Goal: Use online tool/utility: Utilize a website feature to perform a specific function

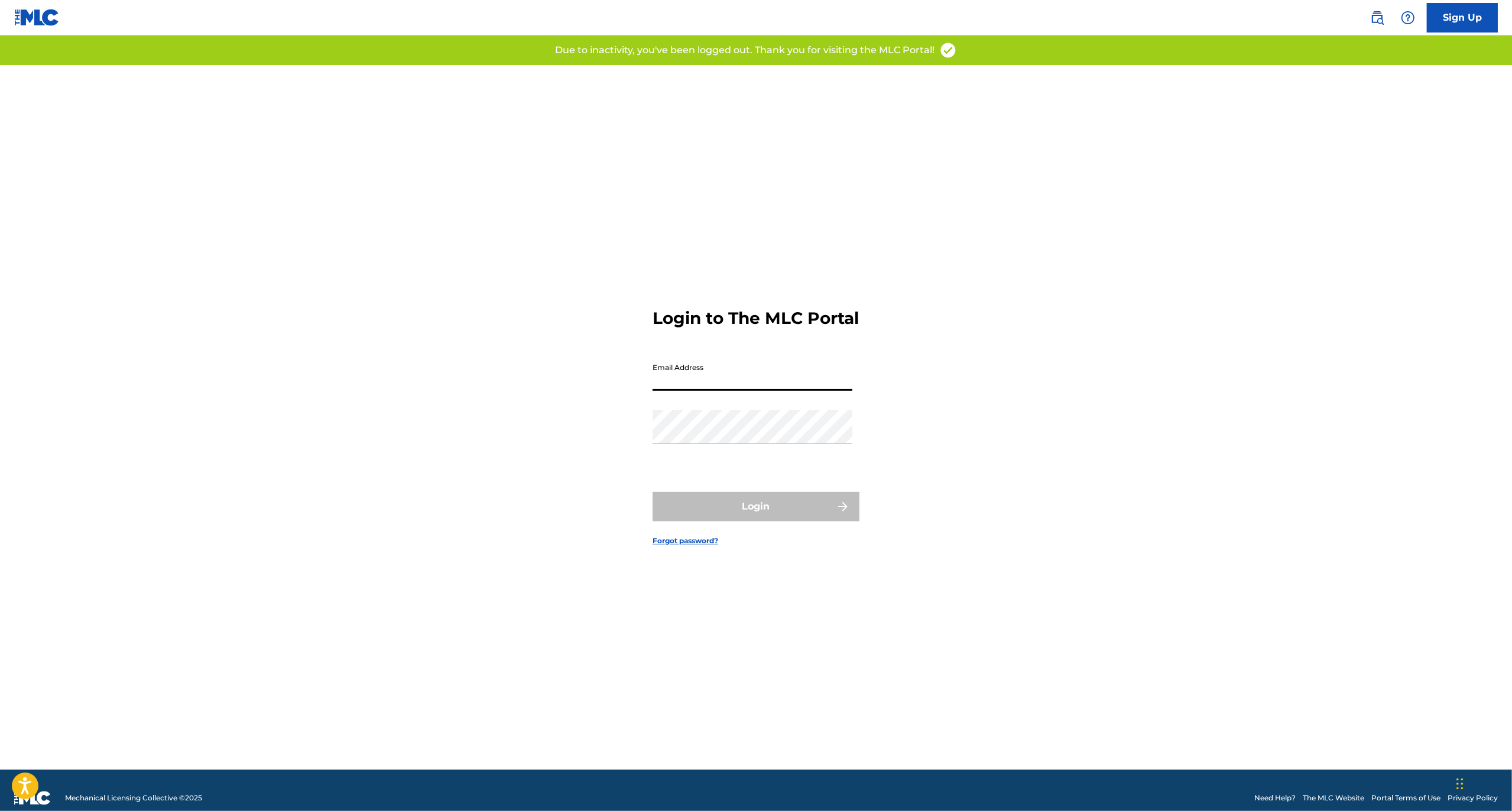
click at [708, 391] on input "Email Address" at bounding box center [753, 374] width 200 height 34
type input "[EMAIL_ADDRESS][DOMAIN_NAME]"
click at [757, 518] on button "Login" at bounding box center [756, 506] width 207 height 30
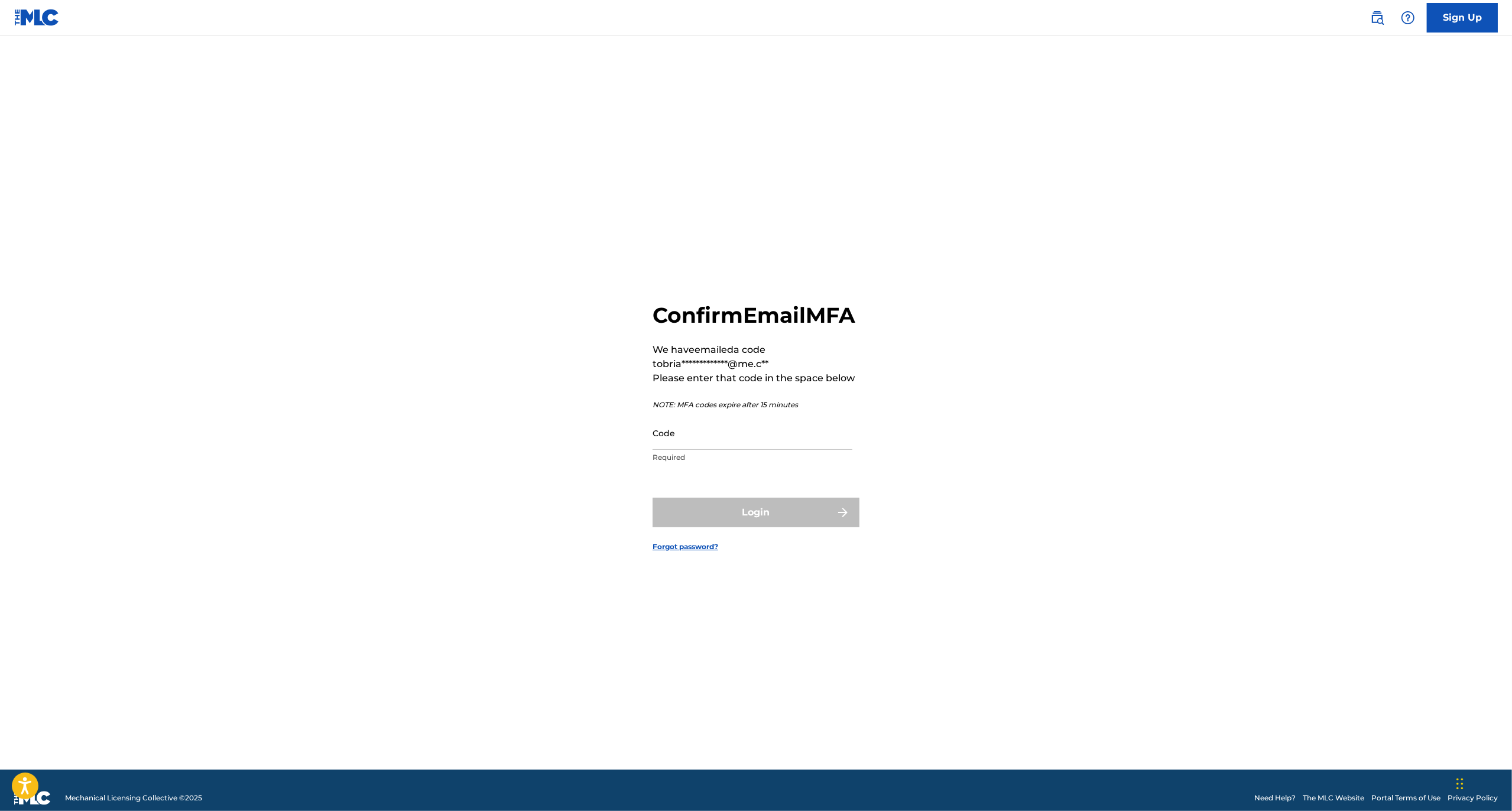
click at [758, 438] on input "Code" at bounding box center [753, 432] width 200 height 34
paste input "168549"
type input "168549"
click at [728, 524] on button "Login" at bounding box center [756, 512] width 207 height 30
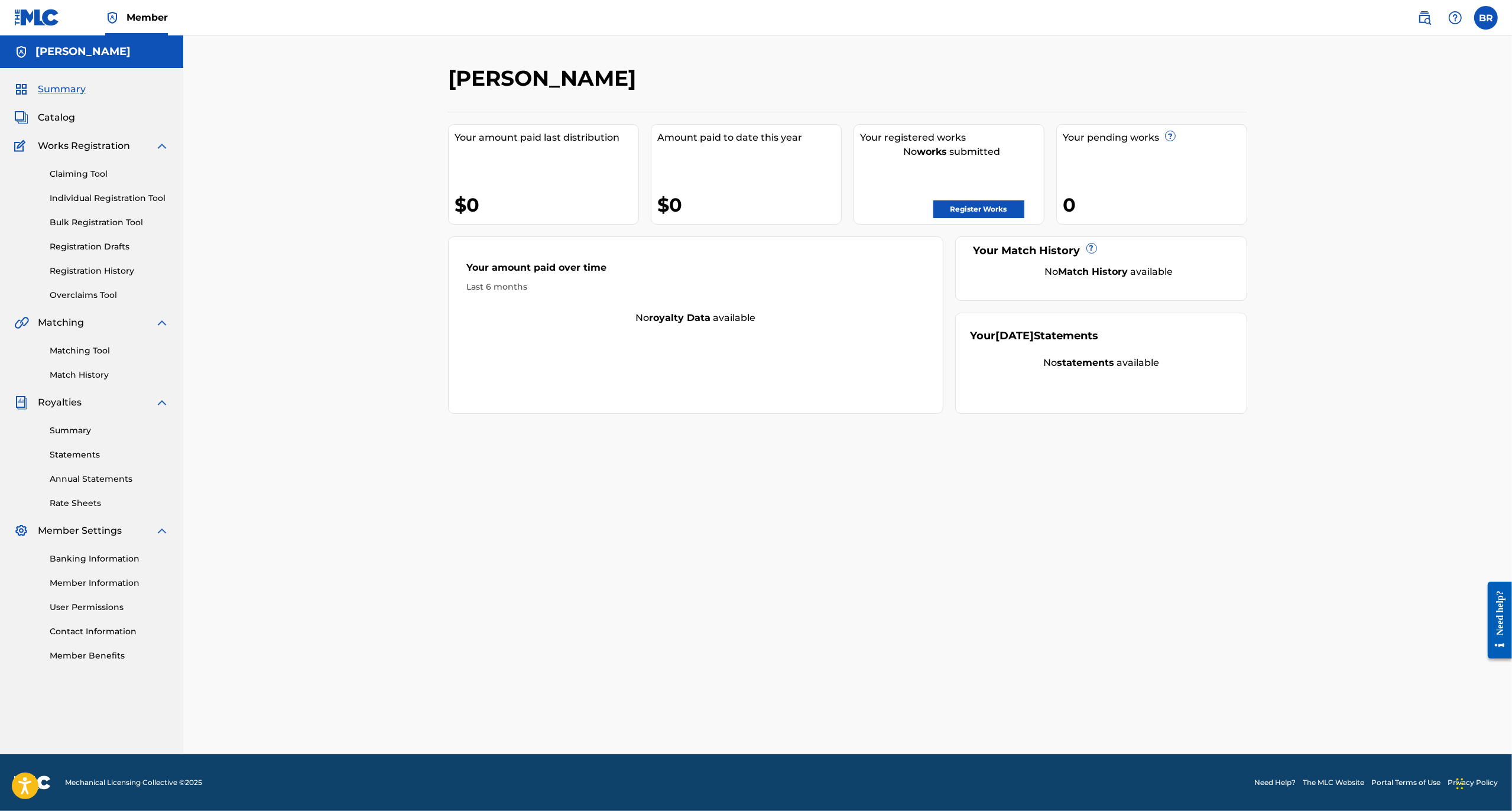
click at [101, 341] on div "Matching Tool Match History" at bounding box center [91, 355] width 155 height 51
click at [99, 353] on link "Matching Tool" at bounding box center [109, 351] width 120 height 13
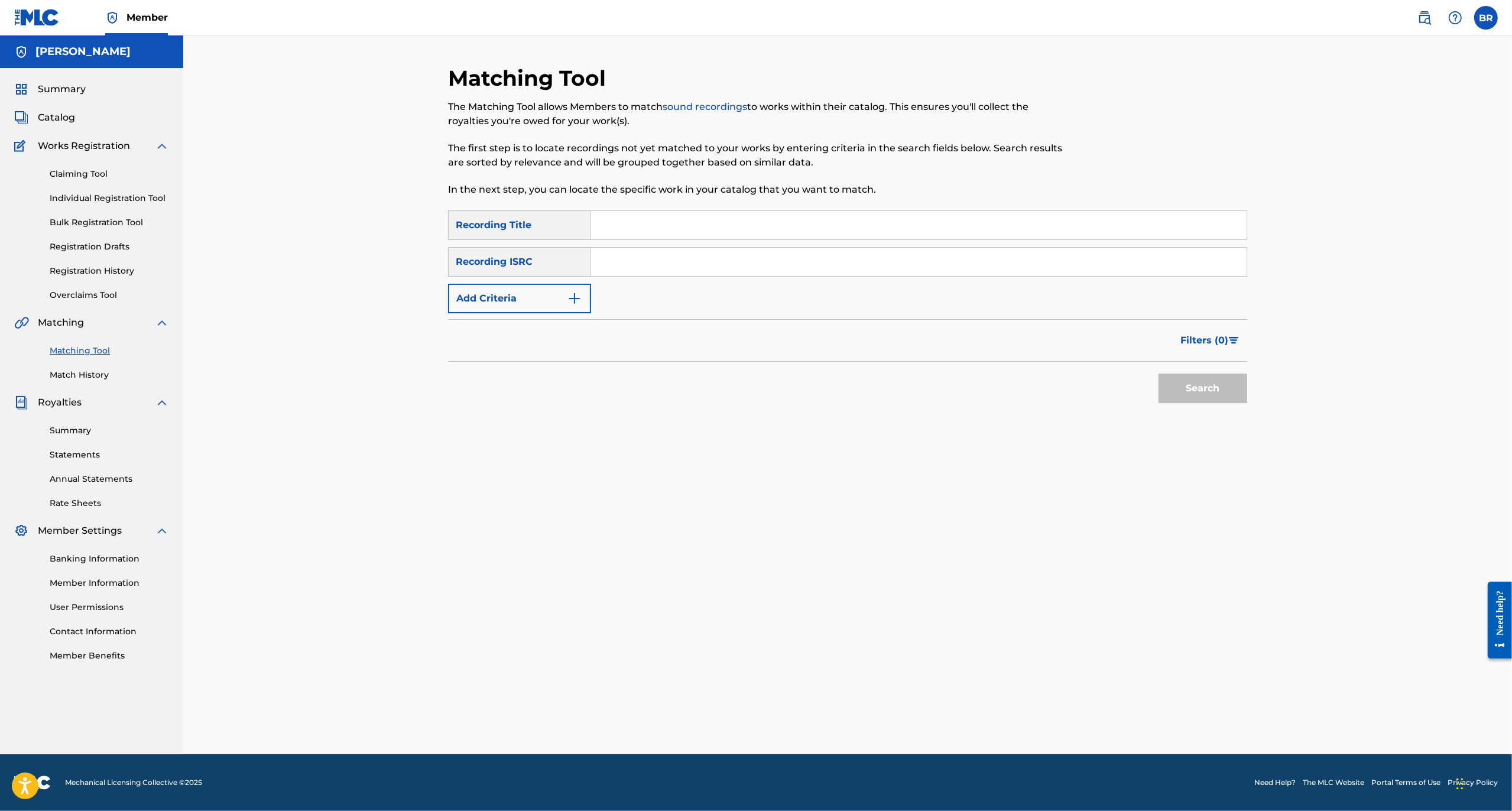
click at [587, 296] on button "Add Criteria" at bounding box center [520, 298] width 143 height 30
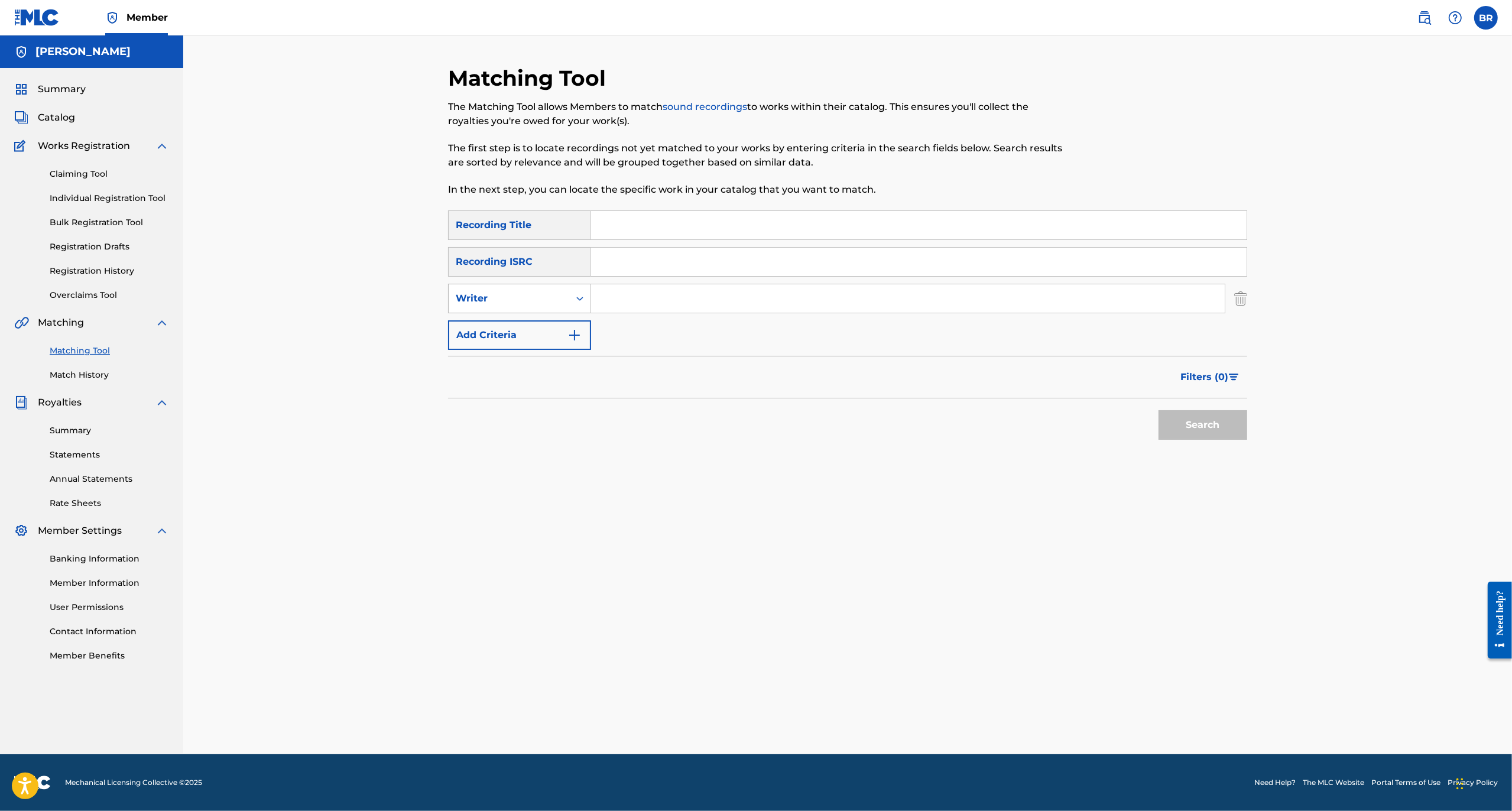
click at [573, 299] on div "Search Form" at bounding box center [580, 298] width 22 height 21
click at [572, 333] on div "Recording Artist" at bounding box center [520, 327] width 142 height 30
click at [649, 298] on input "Search Form" at bounding box center [908, 298] width 634 height 28
type input "le tigre"
click at [1159, 410] on button "Search" at bounding box center [1203, 425] width 89 height 30
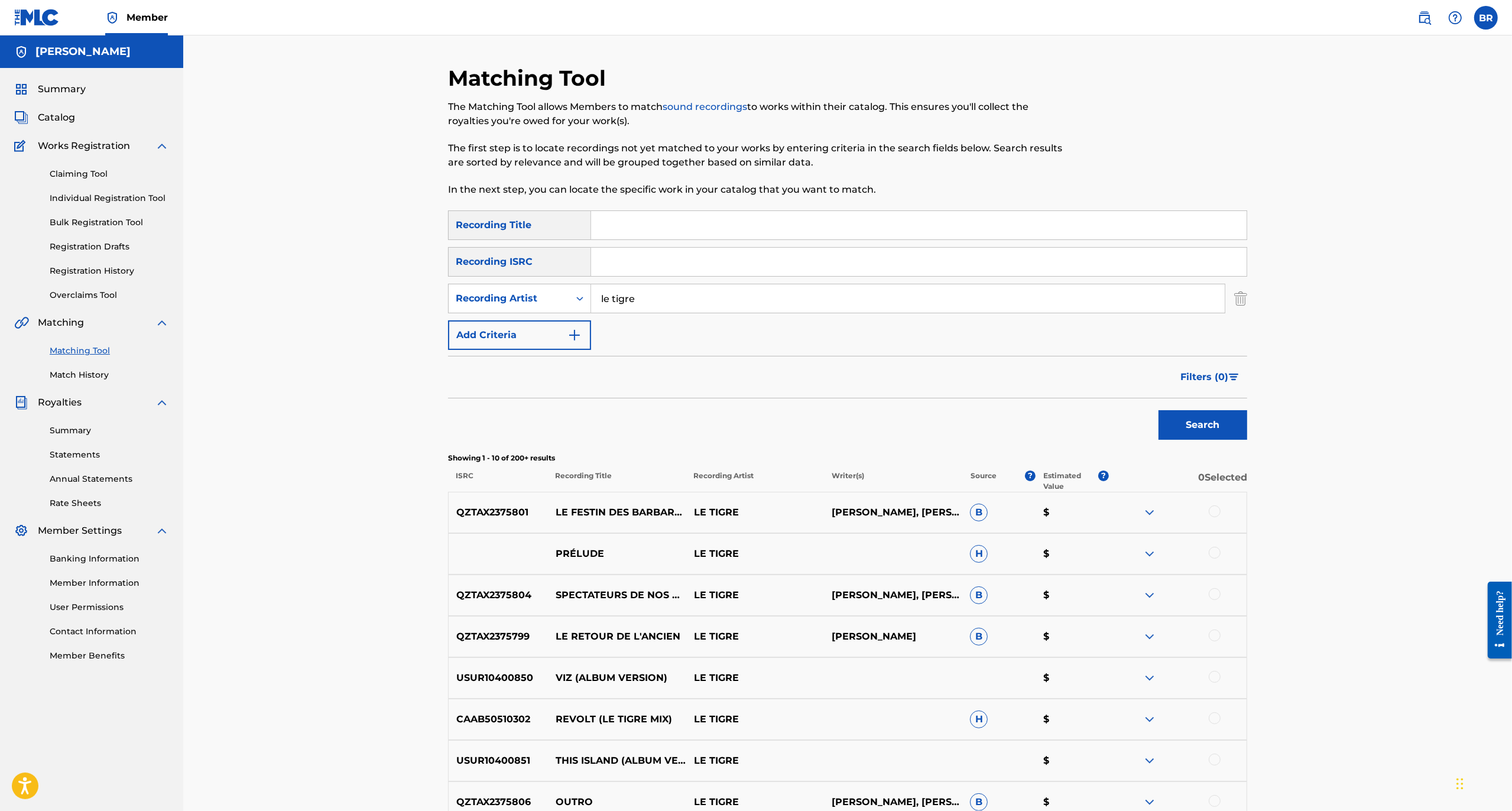
click at [1204, 362] on button "Filters ( 0 )" at bounding box center [1210, 377] width 74 height 30
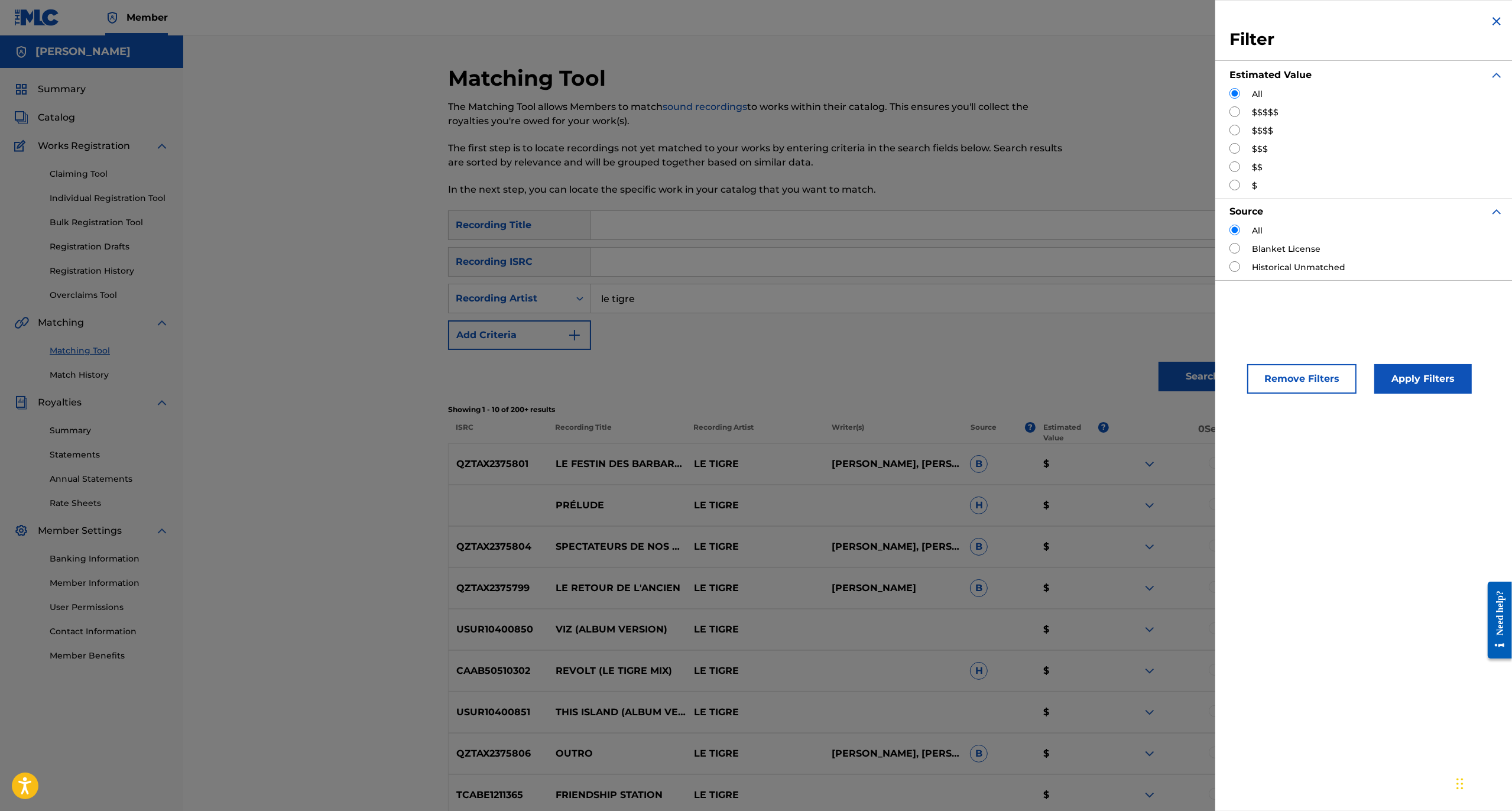
click at [1234, 113] on input "Search Form" at bounding box center [1234, 111] width 11 height 11
radio input "true"
click at [1402, 374] on button "Apply Filters" at bounding box center [1423, 379] width 97 height 30
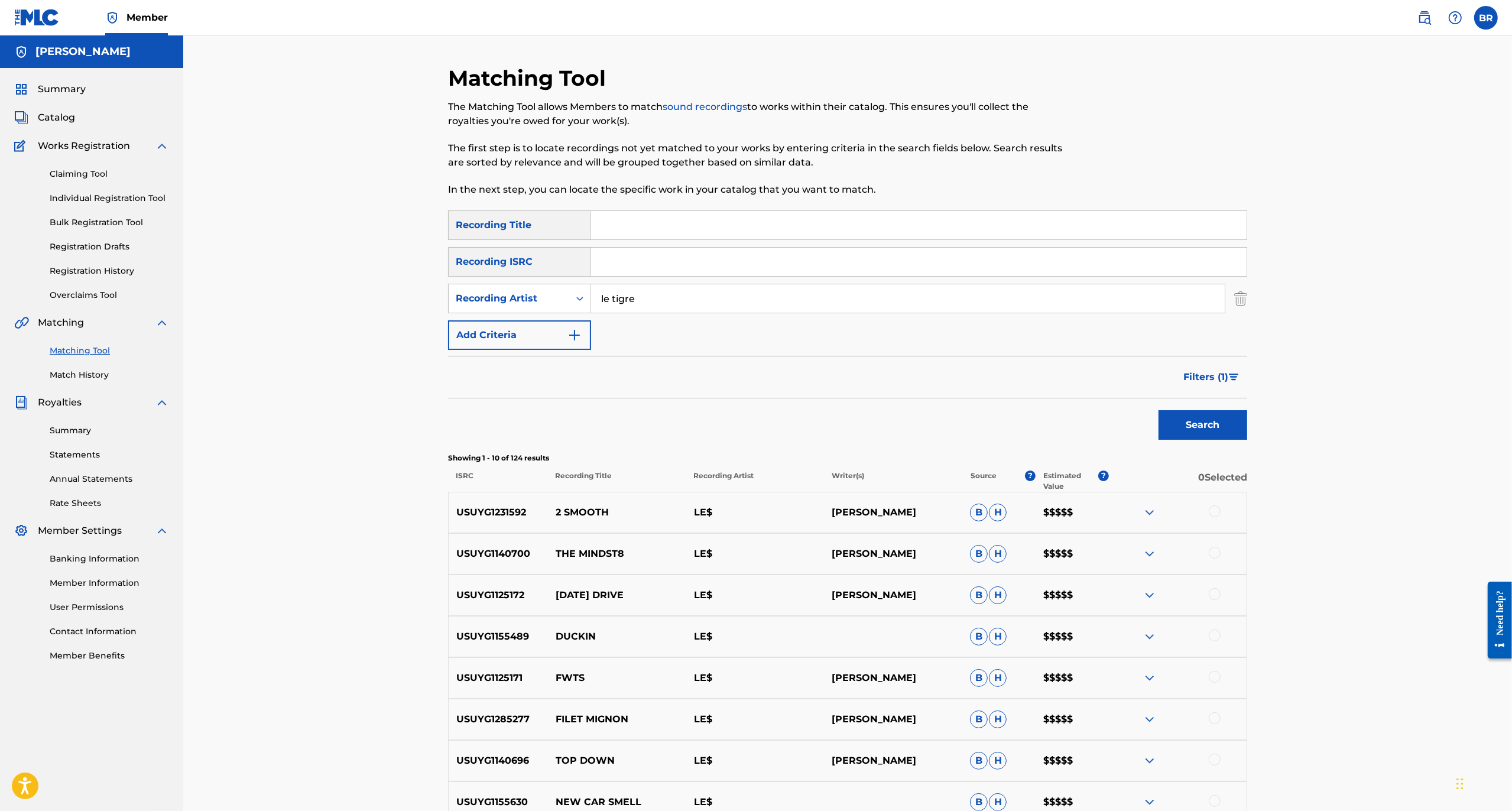
click at [1320, 126] on div "Matching Tool The Matching Tool allows Members to match sound recordings to wor…" at bounding box center [847, 515] width 1329 height 958
click at [1418, 12] on img at bounding box center [1425, 18] width 14 height 14
